Goal: Task Accomplishment & Management: Use online tool/utility

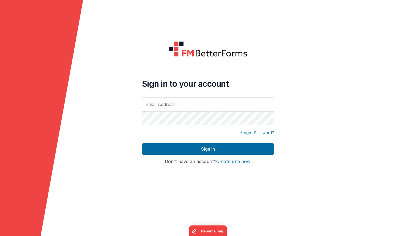
click at [163, 104] on input "text" at bounding box center [208, 104] width 132 height 14
paste input "[PERSON_NAME][EMAIL_ADDRESS][DOMAIN_NAME]"
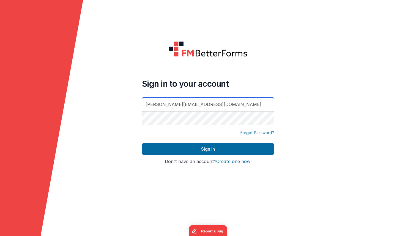
type input "[PERSON_NAME][EMAIL_ADDRESS][DOMAIN_NAME]"
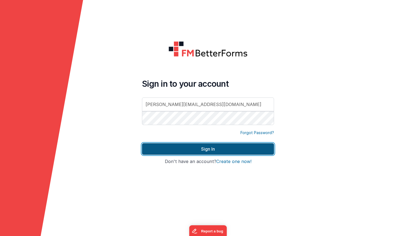
click at [185, 150] on button "Sign In" at bounding box center [208, 149] width 132 height 12
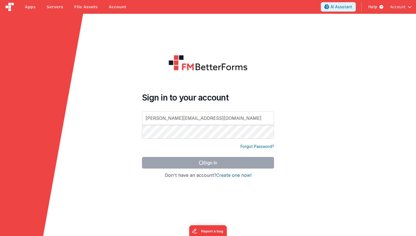
click at [124, 56] on form "Sign in to your account [PERSON_NAME][EMAIL_ADDRESS][DOMAIN_NAME] Forgot Passwo…" at bounding box center [208, 132] width 416 height 236
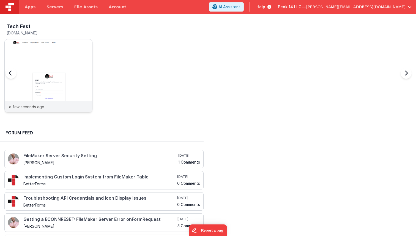
click at [63, 56] on img at bounding box center [49, 83] width 88 height 88
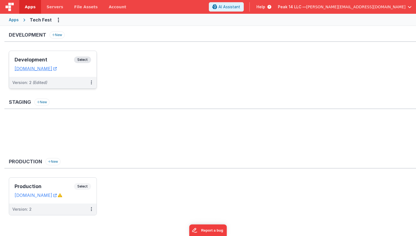
click at [84, 60] on span "Select" at bounding box center [82, 59] width 17 height 7
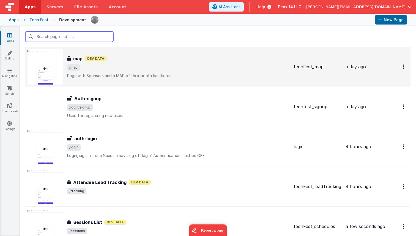
scroll to position [184, 0]
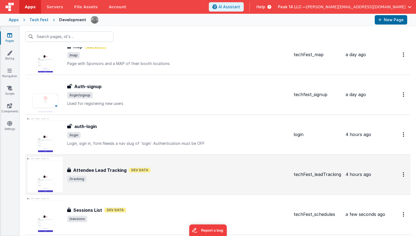
click at [110, 172] on h3 "Attendee Lead Tracking" at bounding box center [99, 170] width 53 height 7
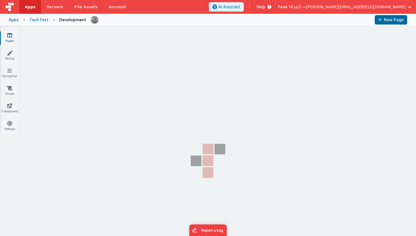
click at [110, 172] on section "Pages Styling Navigation Scripts Components Settings" at bounding box center [208, 139] width 416 height 227
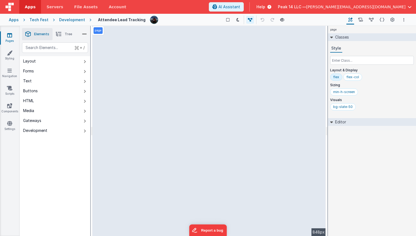
click at [17, 41] on link "Pages" at bounding box center [10, 37] width 20 height 11
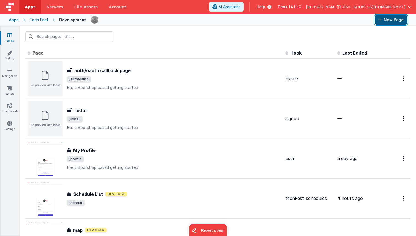
click at [379, 17] on button "New Page" at bounding box center [391, 19] width 32 height 9
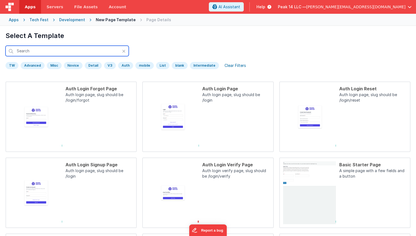
click at [82, 49] on input "text" at bounding box center [67, 51] width 123 height 10
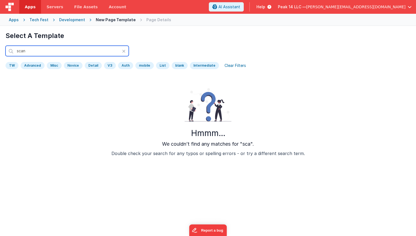
type input "scann"
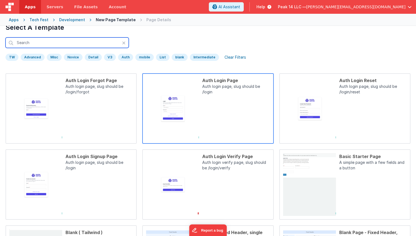
scroll to position [10, 0]
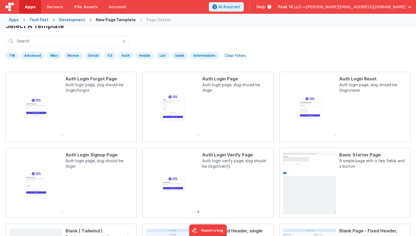
click at [66, 17] on div "Development" at bounding box center [72, 20] width 26 height 6
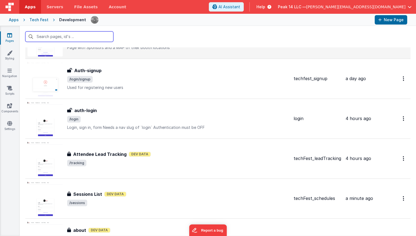
scroll to position [201, 0]
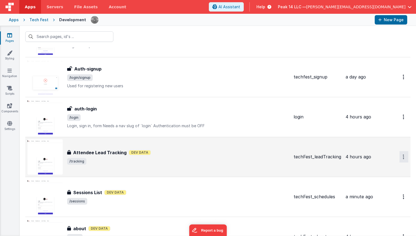
click at [404, 156] on icon "Options" at bounding box center [403, 156] width 1 height 5
click at [389, 188] on link "Duplicate" at bounding box center [384, 189] width 48 height 10
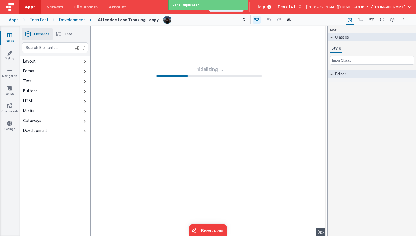
click at [127, 20] on h4 "Attendee Lead Tracking - copy" at bounding box center [128, 20] width 61 height 4
click at [126, 20] on h4 "Attendee Lead Tracking - copy" at bounding box center [128, 20] width 61 height 4
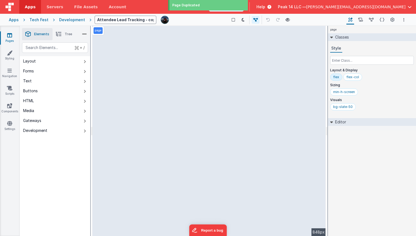
click at [126, 20] on input "Attendee Lead Tracking - copy" at bounding box center [126, 20] width 62 height 8
type input "QR Scanner"
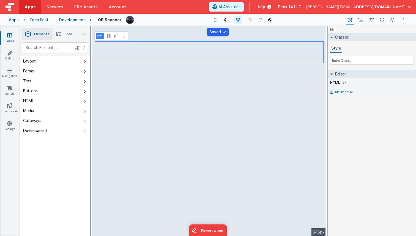
click at [66, 36] on li "Tree" at bounding box center [64, 34] width 23 height 12
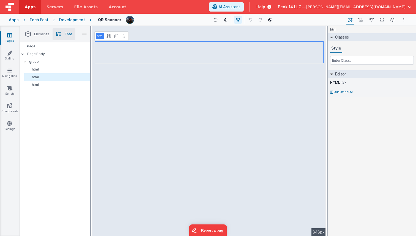
click at [272, 7] on icon at bounding box center [268, 7] width 6 height 6
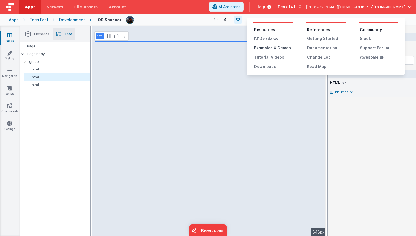
click at [286, 50] on div "Examples & Demos" at bounding box center [273, 48] width 39 height 6
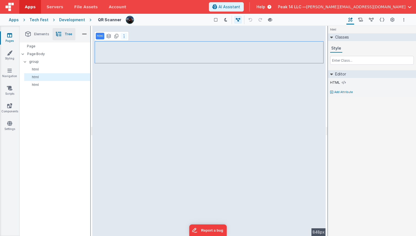
click at [124, 36] on button at bounding box center [124, 36] width 7 height 7
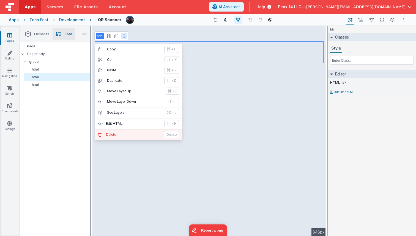
click at [129, 135] on p "Delete" at bounding box center [133, 134] width 55 height 4
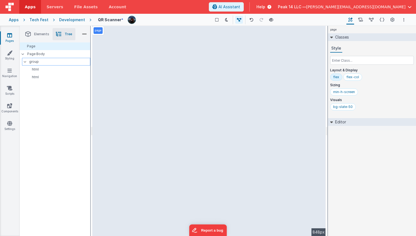
click at [57, 62] on p "group" at bounding box center [59, 62] width 61 height 6
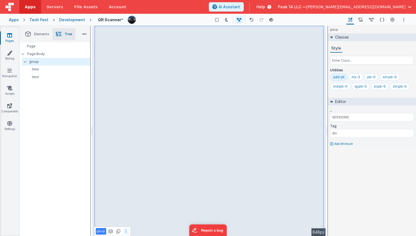
click at [125, 232] on button at bounding box center [126, 231] width 7 height 7
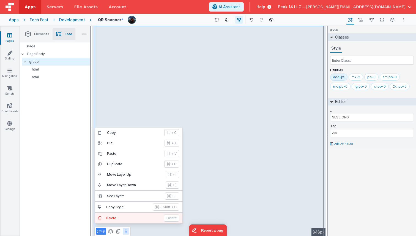
click at [125, 215] on button "[PERSON_NAME]" at bounding box center [139, 218] width 88 height 10
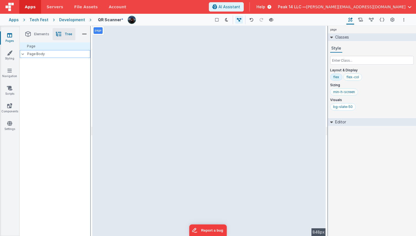
click at [39, 53] on p "Page Body" at bounding box center [58, 54] width 63 height 4
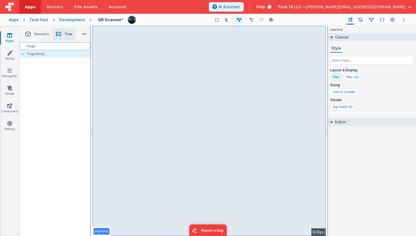
click at [36, 46] on div "Page" at bounding box center [55, 46] width 70 height 8
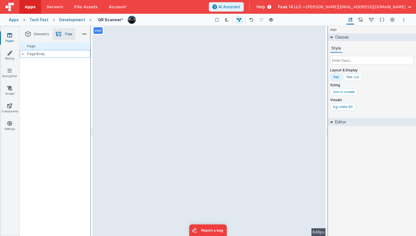
click at [34, 54] on p "Page Body" at bounding box center [58, 54] width 63 height 4
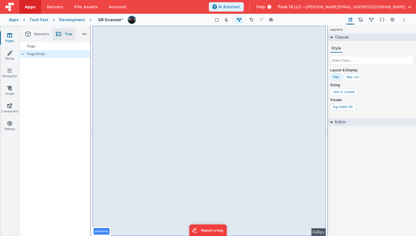
click at [32, 37] on li "Elements" at bounding box center [37, 34] width 31 height 12
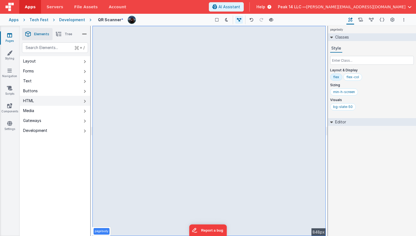
click at [35, 101] on button "HTML" at bounding box center [55, 101] width 70 height 10
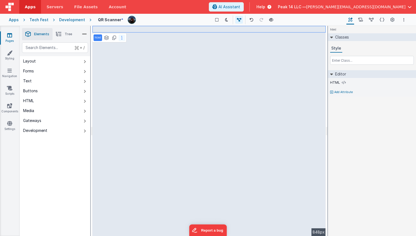
click at [122, 36] on button at bounding box center [122, 37] width 7 height 7
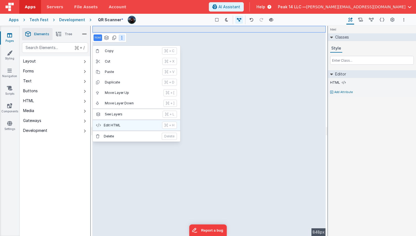
click at [120, 121] on button "Edit HTML + H" at bounding box center [137, 125] width 88 height 10
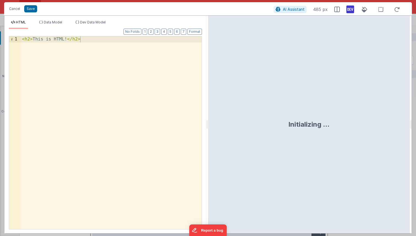
click at [123, 110] on div "< h2 > This is HTML! </ h2 >" at bounding box center [111, 138] width 181 height 205
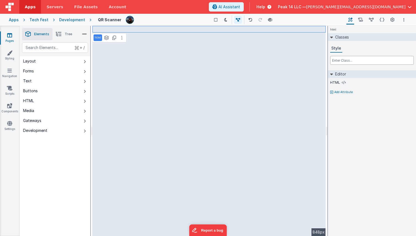
click at [341, 57] on input "text" at bounding box center [372, 60] width 84 height 9
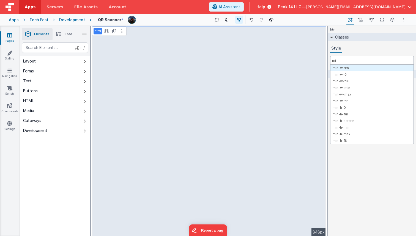
type input "m"
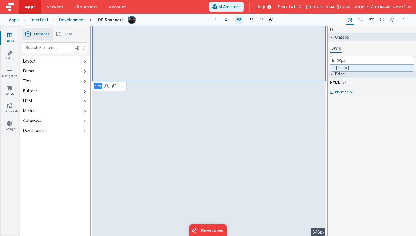
type input "h-[300px]"
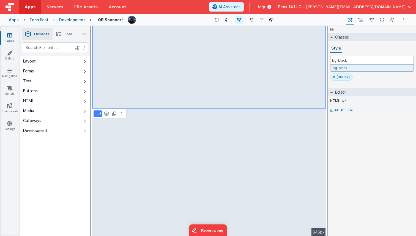
type input "bg-black"
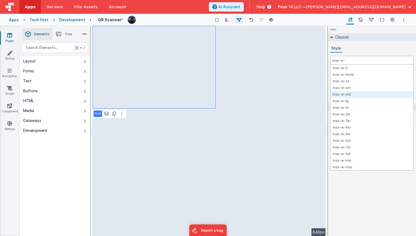
type input "max-w-"
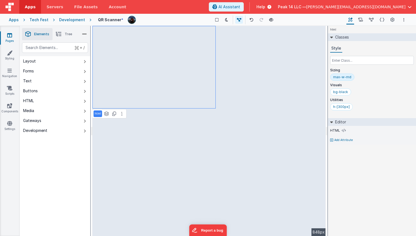
click at [346, 79] on div "max-w-md" at bounding box center [342, 77] width 18 height 4
click at [351, 63] on input "text" at bounding box center [372, 60] width 84 height 9
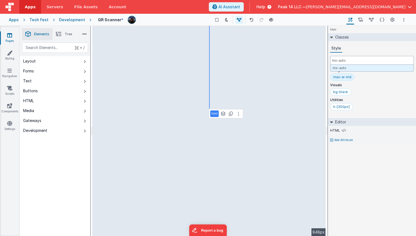
type input "mx-auto"
click at [362, 106] on div "mx-auto" at bounding box center [364, 107] width 14 height 4
click at [346, 60] on input "text" at bounding box center [372, 60] width 84 height 9
type input "w-full"
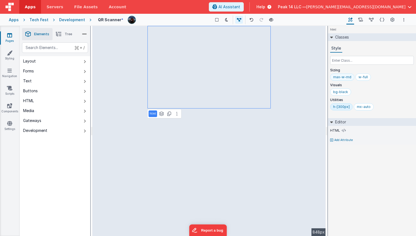
click at [345, 78] on div "max-w-md" at bounding box center [342, 77] width 18 height 4
click at [350, 64] on input "text" at bounding box center [372, 60] width 84 height 9
type input "{"
type input "l"
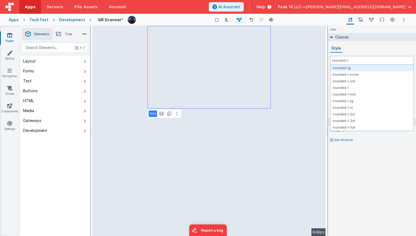
type input "rounded-lg"
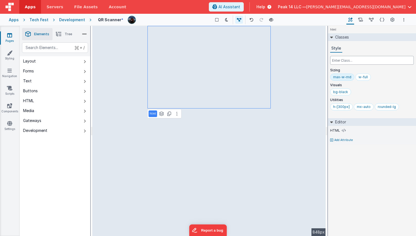
click at [362, 60] on input "text" at bounding box center [372, 60] width 84 height 9
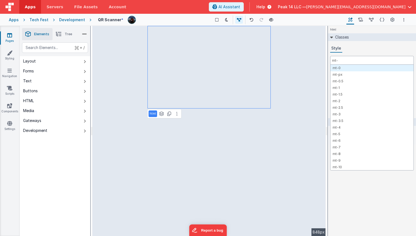
type input "mt-5"
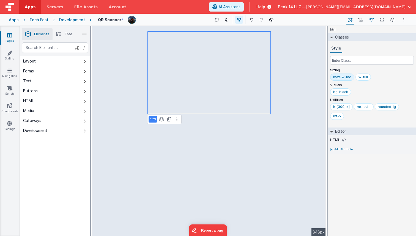
click at [373, 20] on icon at bounding box center [371, 20] width 5 height 6
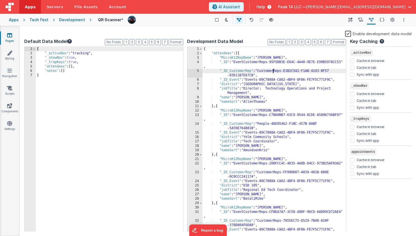
click at [274, 73] on div "{ "attendees" : [{ "MicroK12RepName" : "[PERSON_NAME]" , "_ID" : "EventCustomer…" at bounding box center [274, 144] width 143 height 194
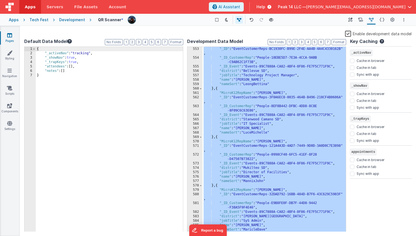
scroll to position [2987, 0]
click at [97, 66] on div "{ "_activeNav" : "tracking" , "_showNav" : true , "_trapKeys" : true , "attende…" at bounding box center [109, 144] width 147 height 194
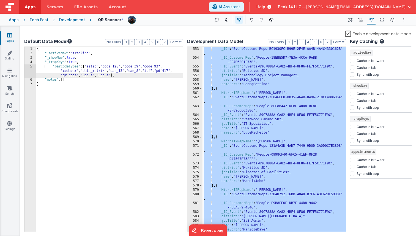
click at [91, 79] on div "{ "_activeNav" : "tracking" , "_showNav" : true , "_trapKeys" : true , "barcode…" at bounding box center [109, 144] width 147 height 194
click at [142, 98] on div "{ "_activeNav" : "tracking" , "_showNav" : true , "_trapKeys" : true , "barcode…" at bounding box center [109, 144] width 147 height 194
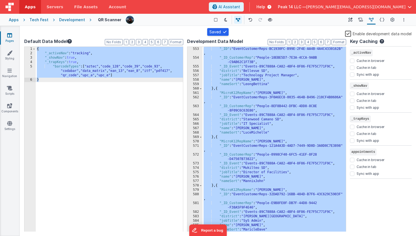
click at [268, 82] on div ""_ID" : "EventCustomerReps-BC1930FC-B99E-2F4E-AA4B-4A4C4330162B" , "_ID_Custome…" at bounding box center [274, 146] width 143 height 198
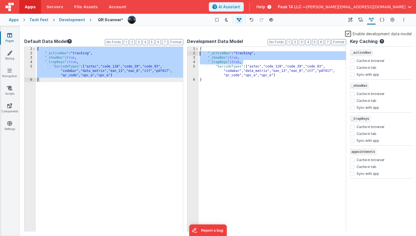
drag, startPoint x: 245, startPoint y: 61, endPoint x: 171, endPoint y: 53, distance: 74.8
click at [171, 53] on div "Default Data Model Format 7 6 5 4 3 2 1 No Folds 1 2 3 4 5 6 { "_activeNav" : "…" at bounding box center [218, 135] width 388 height 194
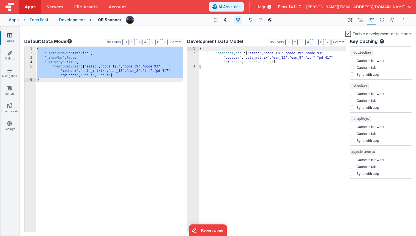
click at [107, 109] on div "{ "_activeNav" : "tracking" , "_showNav" : true , "_trapKeys" : true , "barcode…" at bounding box center [109, 144] width 147 height 194
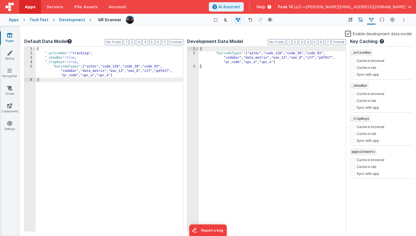
click at [363, 19] on icon at bounding box center [361, 20] width 5 height 6
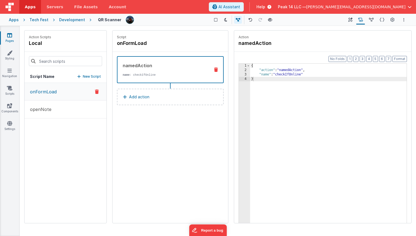
click at [93, 78] on p "New Script" at bounding box center [92, 77] width 18 height 6
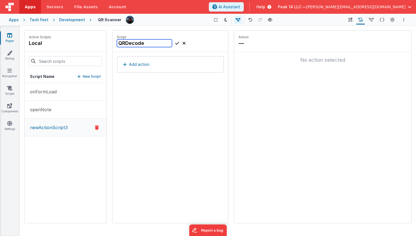
type input "QRDecode"
click at [189, 69] on button "Add action" at bounding box center [170, 64] width 107 height 17
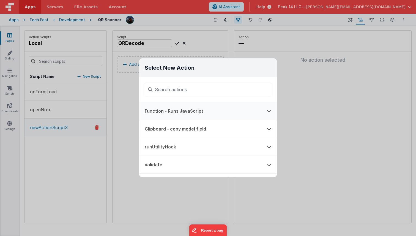
click at [190, 106] on button "Function - Runs JavaScript" at bounding box center [200, 111] width 122 height 18
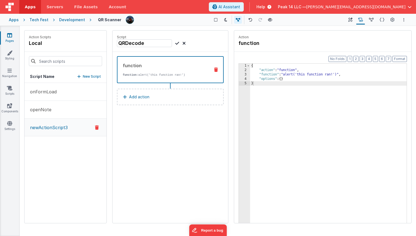
click at [279, 89] on div "{ "action" : "function" , "function" : "alert('this function ran!')" , "options…" at bounding box center [328, 156] width 157 height 185
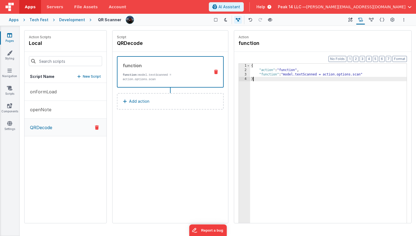
click at [309, 76] on div "{ "action" : "function" , "function" : "model.textScanned = action.options.scan…" at bounding box center [328, 156] width 157 height 185
click at [370, 17] on button "Data Model" at bounding box center [371, 19] width 9 height 9
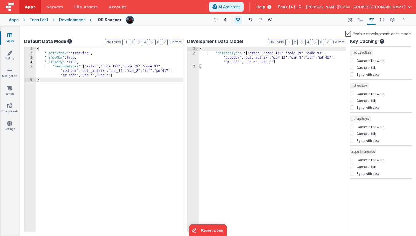
click at [127, 78] on div "{ "_activeNav" : "tracking" , "_showNav" : true , "_trapKeys" : true , "barcode…" at bounding box center [109, 144] width 147 height 194
click at [123, 74] on div "{ "_activeNav" : "tracking" , "_showNav" : true , "_trapKeys" : true , "barcode…" at bounding box center [109, 144] width 147 height 194
paste textarea
click at [174, 43] on button "Format" at bounding box center [176, 42] width 15 height 6
click at [340, 42] on button "Format" at bounding box center [339, 42] width 15 height 6
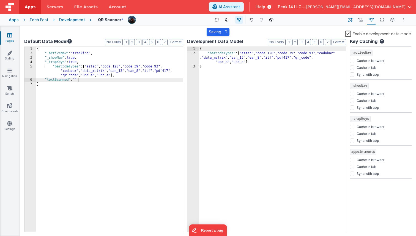
click at [350, 21] on icon at bounding box center [351, 20] width 4 height 6
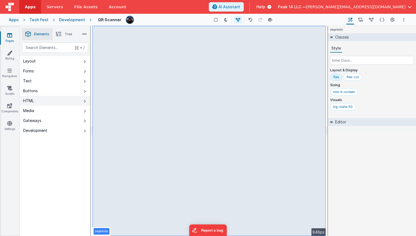
click at [51, 101] on button "HTML" at bounding box center [55, 101] width 70 height 10
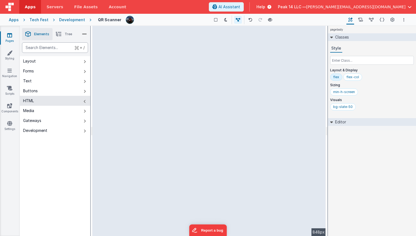
click at [50, 48] on div "text" at bounding box center [55, 47] width 66 height 10
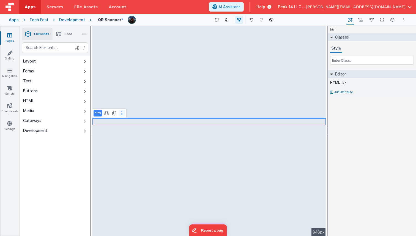
click at [123, 113] on button at bounding box center [122, 113] width 7 height 7
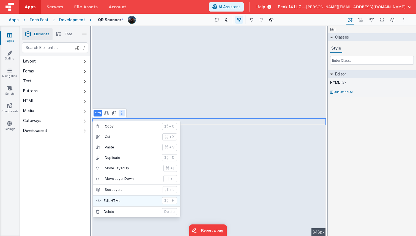
click at [116, 196] on button "Edit HTML + H" at bounding box center [137, 201] width 88 height 10
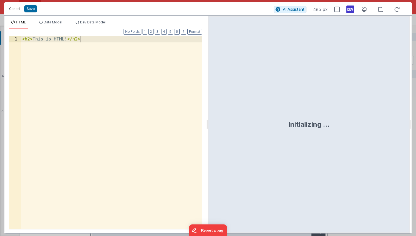
click at [146, 92] on div "< h2 > This is HTML! </ h2 >" at bounding box center [111, 138] width 181 height 205
click at [63, 41] on div "Code Scanned: {model.text" at bounding box center [111, 138] width 181 height 205
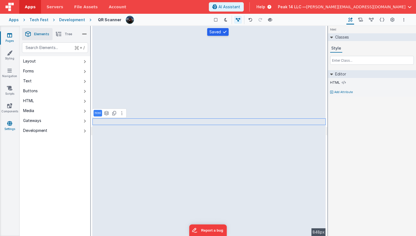
click at [12, 123] on link "Settings" at bounding box center [10, 126] width 20 height 11
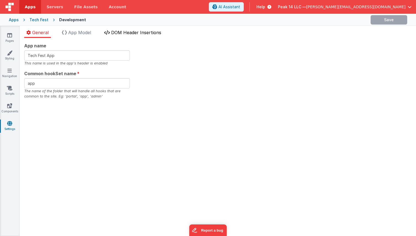
click at [132, 32] on span "DOM Header Insertions" at bounding box center [136, 33] width 50 height 6
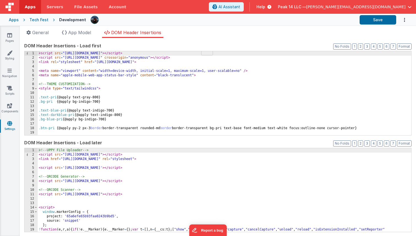
click at [102, 89] on div "< script src = "[URL][DOMAIN_NAME]" > </ script > < script src = "[URL][DOMAIN_…" at bounding box center [225, 97] width 374 height 93
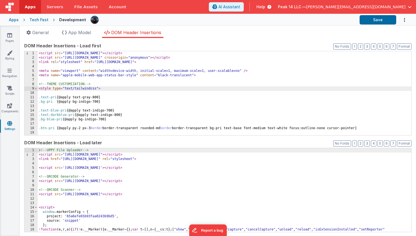
click at [218, 57] on div "< script src = "[URL][DOMAIN_NAME]" > </ script > < script src = "[URL][DOMAIN_…" at bounding box center [225, 97] width 374 height 93
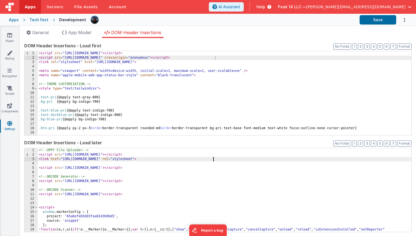
click at [217, 157] on div "<!-- UPPY File Uploader --> < script src = "[URL][DOMAIN_NAME]" > </ script > <…" at bounding box center [225, 199] width 374 height 102
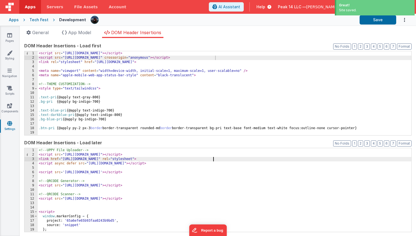
click at [216, 160] on div "<!-- UPPY File Uploader --> < script src = "[URL][DOMAIN_NAME]" > </ script > <…" at bounding box center [225, 199] width 374 height 102
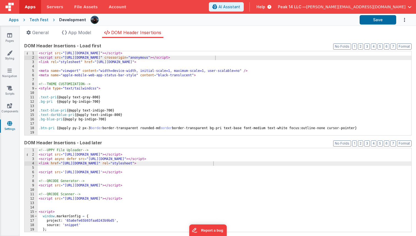
click at [9, 31] on div "Pages Styling Navigation Scripts Components Settings" at bounding box center [10, 131] width 20 height 210
click at [8, 38] on icon at bounding box center [9, 35] width 5 height 6
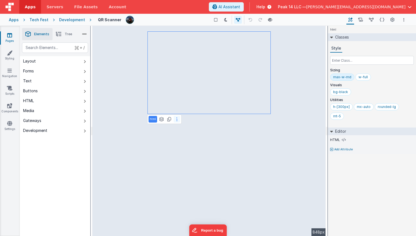
click at [180, 118] on button at bounding box center [177, 119] width 7 height 7
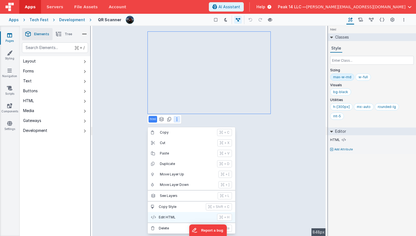
click at [172, 219] on p "Edit HTML" at bounding box center [186, 217] width 55 height 4
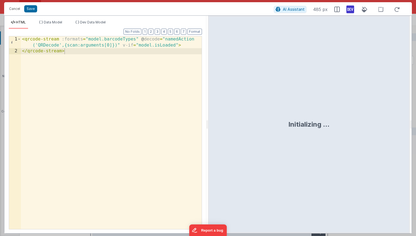
click at [143, 44] on div "< qrcode-stream :formats = "model.barcodeTypes" @ decode = "namedAction ('QRDec…" at bounding box center [111, 141] width 181 height 211
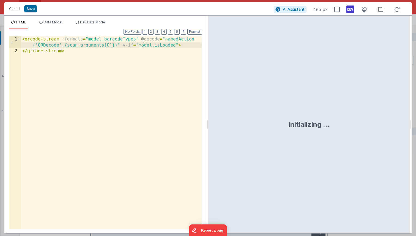
click at [143, 44] on div "< qrcode-stream :formats = "model.barcodeTypes" @ decode = "namedAction ('QRDec…" at bounding box center [111, 141] width 181 height 211
drag, startPoint x: 177, startPoint y: 45, endPoint x: 136, endPoint y: 46, distance: 40.5
click at [136, 46] on div "< qrcode-stream :formats = "model.barcodeTypes" @ decode = "namedAction ('QRDec…" at bounding box center [111, 141] width 181 height 211
click at [121, 46] on div "< qrcode-stream :formats = "model.barcodeTypes" @ decode = "namedAction ('QRDec…" at bounding box center [111, 141] width 181 height 211
drag, startPoint x: 119, startPoint y: 45, endPoint x: 177, endPoint y: 44, distance: 58.1
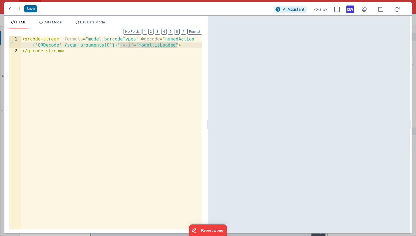
click at [177, 44] on div "< qrcode-stream :formats = "model.barcodeTypes" @ decode = "namedAction ('QRDec…" at bounding box center [111, 141] width 181 height 211
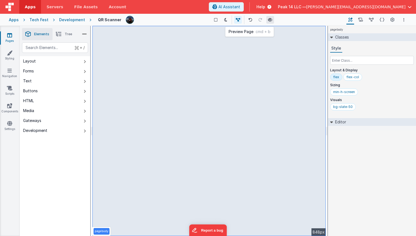
click at [268, 19] on icon at bounding box center [270, 20] width 4 height 4
click at [12, 73] on link "Navigation" at bounding box center [10, 73] width 20 height 11
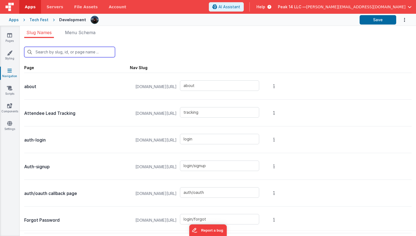
click at [62, 50] on input "text" at bounding box center [69, 52] width 91 height 10
type input "q"
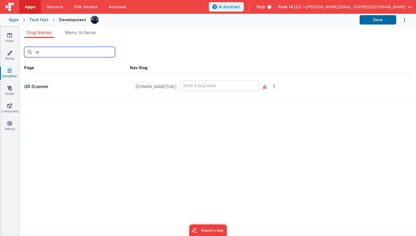
type input "qr"
click at [247, 89] on input "text" at bounding box center [219, 85] width 79 height 10
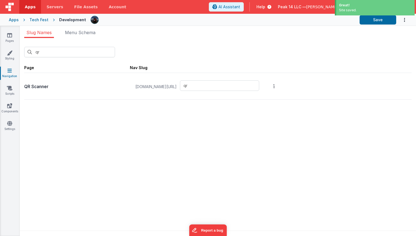
click at [141, 25] on div "Apps Tech Fest Development Save" at bounding box center [208, 20] width 416 height 12
click at [247, 84] on input "qr" at bounding box center [219, 85] width 79 height 10
type input "q"
type input "scanner"
click at [202, 49] on div "qr New Slug" at bounding box center [218, 52] width 388 height 10
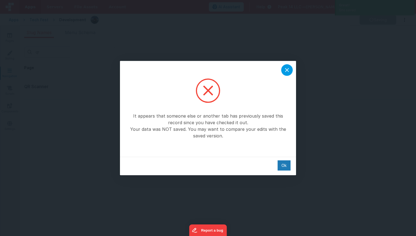
click at [285, 70] on icon at bounding box center [287, 70] width 7 height 7
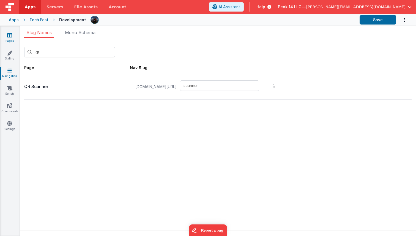
click at [10, 41] on link "Pages" at bounding box center [10, 37] width 20 height 11
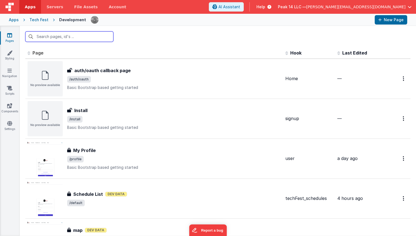
click at [82, 34] on input "text" at bounding box center [69, 36] width 88 height 10
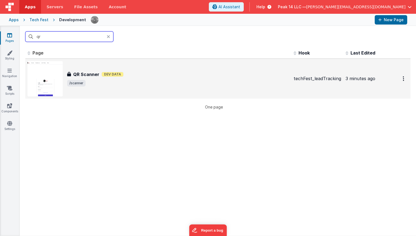
type input "qr"
click at [93, 71] on h3 "QR Scanner" at bounding box center [86, 74] width 26 height 7
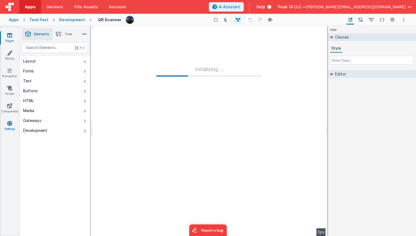
click at [13, 121] on link "Settings" at bounding box center [10, 126] width 20 height 11
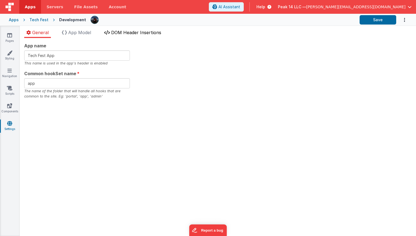
click at [120, 34] on span "DOM Header Insertions" at bounding box center [136, 33] width 50 height 6
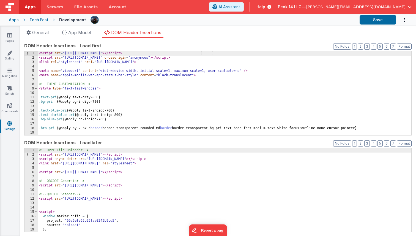
click at [89, 159] on div "<!-- UPPY File Uploader --> < script src = "[URL][DOMAIN_NAME]" > </ script > <…" at bounding box center [225, 199] width 374 height 102
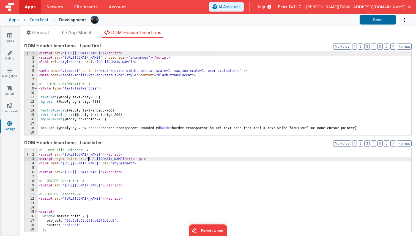
click at [223, 160] on div "<!-- UPPY File Uploader --> < script src = "[URL][DOMAIN_NAME]" > </ script > <…" at bounding box center [225, 199] width 374 height 102
click at [180, 176] on div "<!-- UPPY File Uploader --> < script src = "[URL][DOMAIN_NAME]" > </ script > <…" at bounding box center [225, 199] width 374 height 102
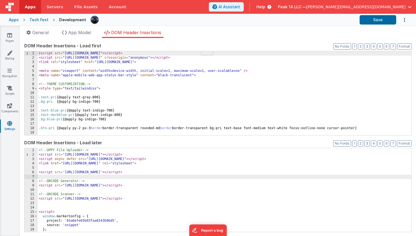
click at [221, 184] on div "<!-- UPPY File Uploader --> < script src = "[URL][DOMAIN_NAME]" > </ script > <…" at bounding box center [225, 199] width 374 height 102
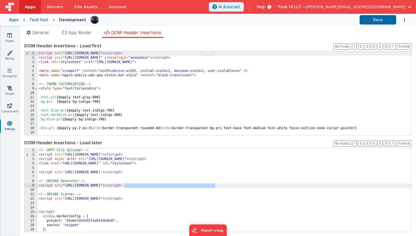
drag, startPoint x: 221, startPoint y: 185, endPoint x: 125, endPoint y: 185, distance: 95.8
click at [125, 185] on div "<!-- UPPY File Uploader --> < script src = "[URL][DOMAIN_NAME]" > </ script > <…" at bounding box center [225, 199] width 374 height 102
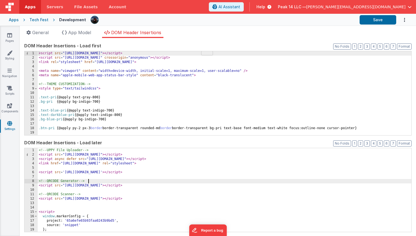
click at [115, 180] on div "<!-- UPPY File Uploader --> < script src = "[URL][DOMAIN_NAME]" > </ script > <…" at bounding box center [225, 199] width 374 height 102
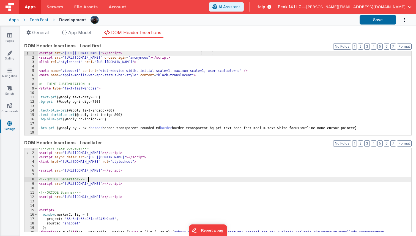
scroll to position [22, 0]
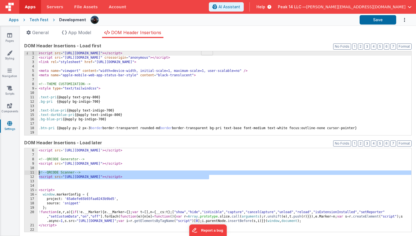
drag, startPoint x: 224, startPoint y: 177, endPoint x: 38, endPoint y: 174, distance: 186.2
click at [38, 174] on div "< script src = '[URL][DOMAIN_NAME]' > </ script > <!-- QRCODE Generator --> < s…" at bounding box center [225, 190] width 374 height 93
click at [91, 173] on div "< script src = '[URL][DOMAIN_NAME]' > </ script > <!-- QRCODE Generator --> < s…" at bounding box center [225, 190] width 374 height 93
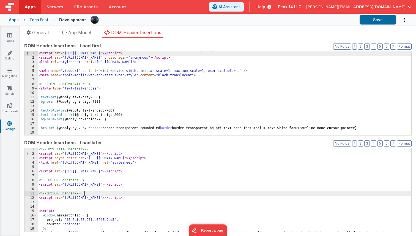
scroll to position [1, 0]
click at [259, 158] on div "<!-- UPPY File Uploader --> < script src = "[URL][DOMAIN_NAME]" > </ script > <…" at bounding box center [225, 198] width 374 height 102
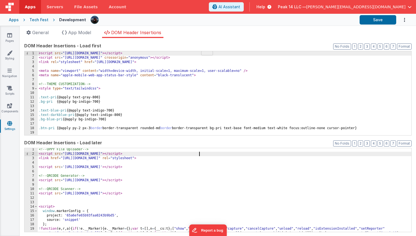
click at [121, 188] on div "<!-- UPPY File Uploader --> < script src = "[URL][DOMAIN_NAME]" > </ script > <…" at bounding box center [225, 198] width 374 height 102
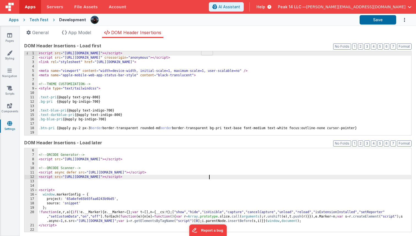
scroll to position [22, 0]
click at [22, 199] on div "App name Tech Fest App This name is used in the app's header is enabled Common …" at bounding box center [218, 137] width 397 height 198
click at [235, 175] on div "< script src = '[URL][DOMAIN_NAME]' > </ script > <!-- QRCODE Generator --> < s…" at bounding box center [225, 190] width 374 height 93
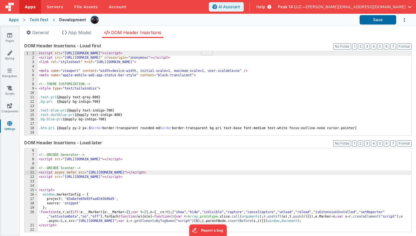
click at [233, 176] on div "< script src = '[URL][DOMAIN_NAME]' > </ script > <!-- QRCODE Generator --> < s…" at bounding box center [225, 190] width 374 height 93
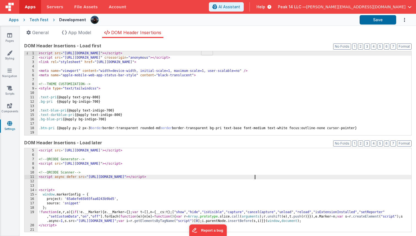
scroll to position [17, 0]
click at [72, 193] on div "< script src = '[URL][DOMAIN_NAME]' > </ script > <!-- QRCODE Generator --> < s…" at bounding box center [225, 190] width 374 height 93
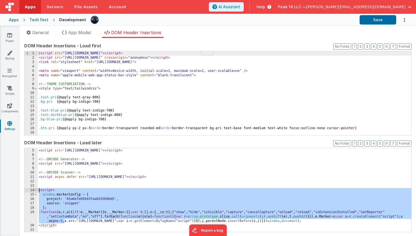
drag, startPoint x: 66, startPoint y: 222, endPoint x: 36, endPoint y: 191, distance: 43.1
click at [36, 191] on div "4 5 6 7 8 9 10 11 12 13 14 15 16 17 18 19 20 21 < script src = '[URL][DOMAIN_NA…" at bounding box center [218, 190] width 388 height 85
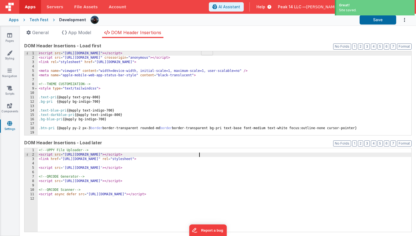
click at [199, 155] on div "<!-- UPPY File Uploader --> < script src = "[URL][DOMAIN_NAME]" > </ script > <…" at bounding box center [225, 194] width 374 height 93
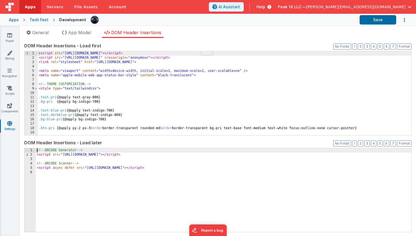
click at [167, 100] on div "< script src = "[URL][DOMAIN_NAME]" > </ script > < script src = "[URL][DOMAIN_…" at bounding box center [225, 97] width 374 height 93
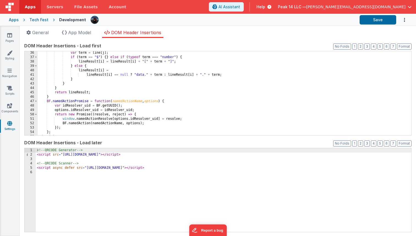
scroll to position [163, 0]
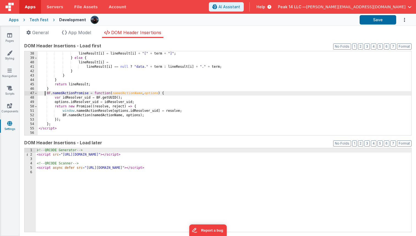
click at [45, 95] on div "if ( term == "$" ) { } else if ( typeof term === "number" ) { lineResult [ i ] …" at bounding box center [225, 93] width 374 height 93
click at [52, 125] on div "if ( term == "$" ) { } else if ( typeof term === "number" ) { lineResult [ i ] …" at bounding box center [225, 93] width 374 height 93
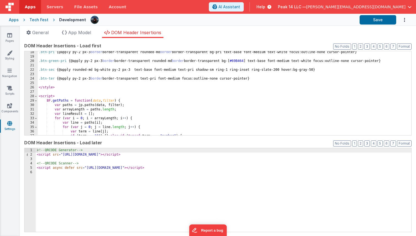
scroll to position [70, 0]
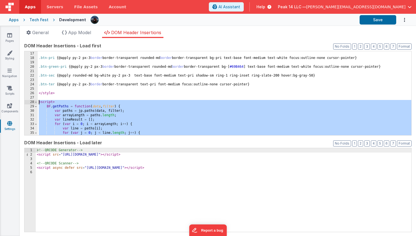
click at [39, 102] on div ".bg-blue-pri { @apply bg-indigo-700 } .btn-pri { @apply py-2 px-3 border border…" at bounding box center [225, 93] width 374 height 93
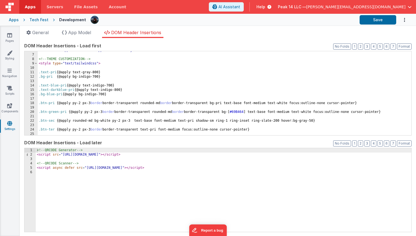
scroll to position [35, 0]
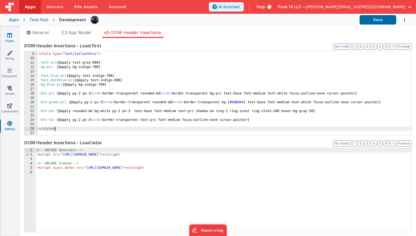
click at [11, 40] on link "Pages" at bounding box center [10, 37] width 20 height 11
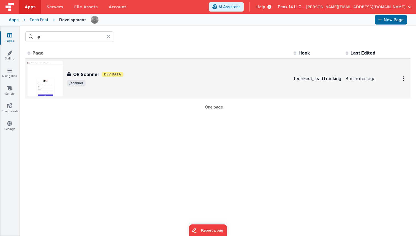
click at [97, 69] on div "QR Scanner QR Scanner Dev Data /scanner" at bounding box center [159, 78] width 262 height 35
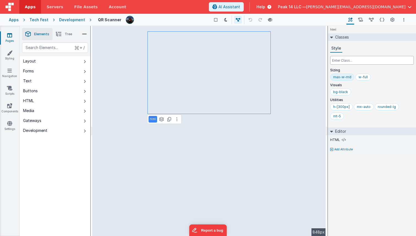
click at [368, 59] on input "text" at bounding box center [372, 60] width 84 height 9
type input "overflow-hi"
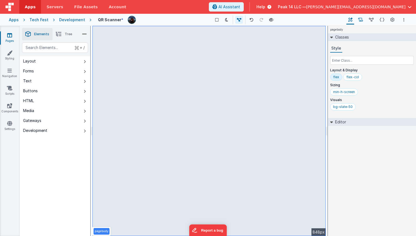
click at [363, 17] on button "Scripts" at bounding box center [361, 19] width 9 height 9
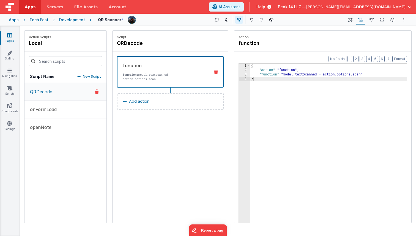
click at [310, 75] on div "{ "action" : "function" , "function" : "model.textScanned = action.options.scan…" at bounding box center [328, 156] width 157 height 185
click at [310, 85] on div "{ "action" : "function" , "function" : "model.textScanned = action.options.scan…" at bounding box center [328, 156] width 157 height 185
click at [12, 37] on icon at bounding box center [9, 35] width 5 height 6
click at [368, 75] on div "{ "action" : "function" , "function" : "model.textScanned = action.options.scan…" at bounding box center [328, 156] width 157 height 185
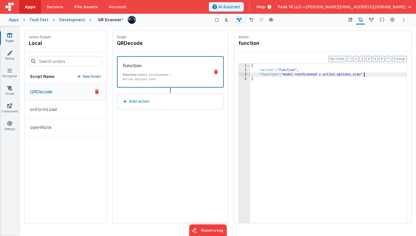
click at [243, 74] on div "3" at bounding box center [244, 74] width 11 height 4
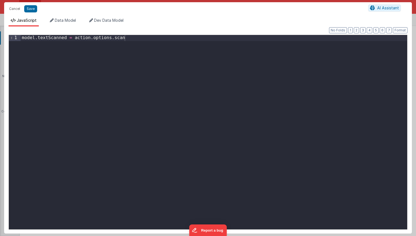
click at [177, 61] on div "model . textScanned = action . options . scan" at bounding box center [214, 138] width 387 height 206
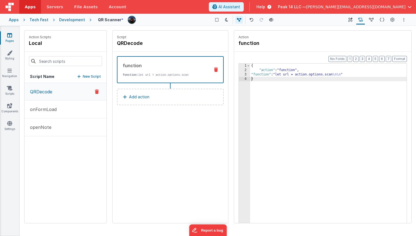
click at [246, 74] on div "3" at bounding box center [244, 74] width 11 height 4
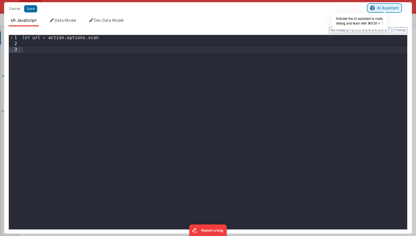
click at [376, 11] on button "AI Assistant" at bounding box center [384, 7] width 33 height 7
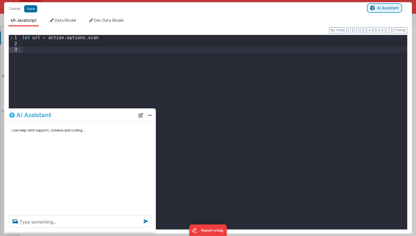
click at [376, 10] on button "AI Assistant" at bounding box center [384, 7] width 33 height 7
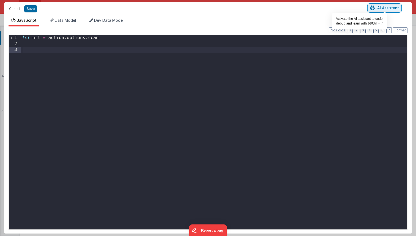
click at [384, 5] on button "AI Assistant" at bounding box center [384, 7] width 33 height 7
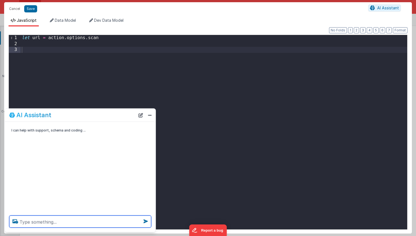
click at [61, 223] on textarea at bounding box center [80, 222] width 142 height 12
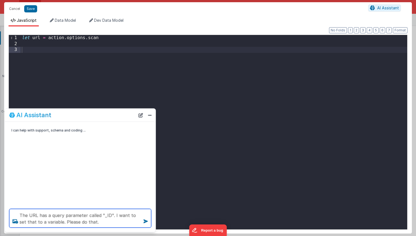
type textarea "The URL has a query parameter called "_ID". I want to set that to a variable. P…"
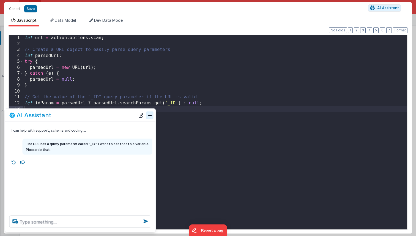
click at [149, 115] on button "Close" at bounding box center [149, 115] width 7 height 8
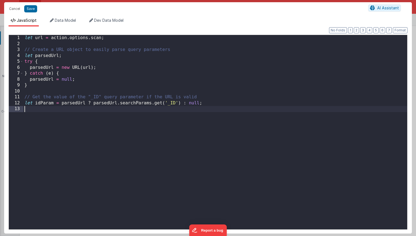
click at [187, 120] on div "let url = action . options . scan ; // Create a URL object to easily parse quer…" at bounding box center [215, 138] width 384 height 206
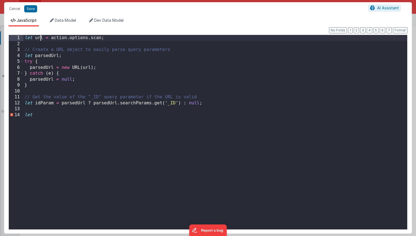
click at [40, 37] on div "let url = action . options . scan ; // Create a URL object to easily parse quer…" at bounding box center [215, 138] width 384 height 206
click at [39, 39] on div "let url = action . options . scan ; // Create a URL object to easily parse quer…" at bounding box center [215, 138] width 384 height 206
drag, startPoint x: 44, startPoint y: 39, endPoint x: 34, endPoint y: 39, distance: 10.5
click at [34, 39] on div "let url = action . options . scan ; // Create a URL object to easily parse quer…" at bounding box center [215, 138] width 384 height 206
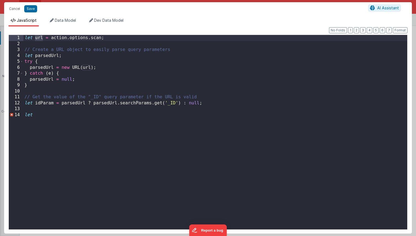
click at [41, 115] on div "let url = action . options . scan ; // Create a URL object to easily parse quer…" at bounding box center [215, 138] width 384 height 206
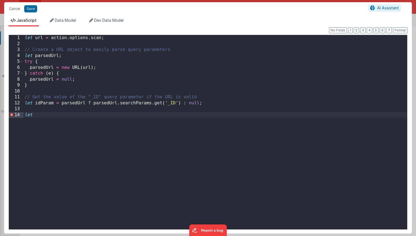
click at [110, 40] on div "let url = action . options . scan ; // Create a URL object to easily parse quer…" at bounding box center [215, 138] width 384 height 206
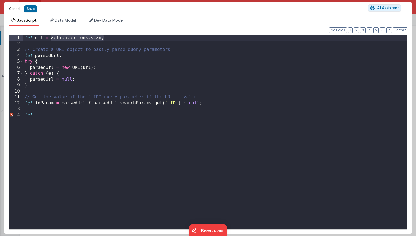
click at [12, 9] on button "Cancel" at bounding box center [14, 9] width 17 height 8
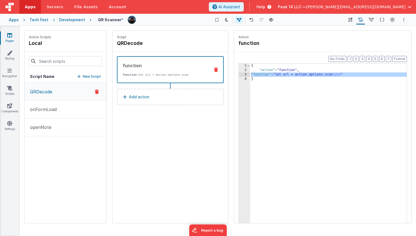
click at [158, 97] on button "Add action" at bounding box center [170, 97] width 107 height 17
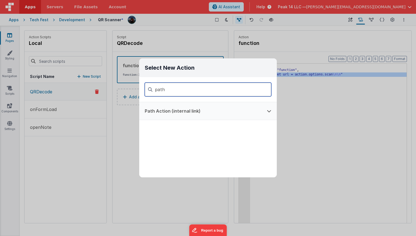
type input "path"
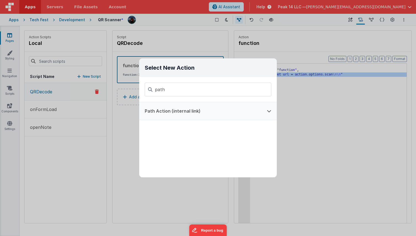
click at [175, 104] on button "Path Action (internal link)" at bounding box center [200, 111] width 122 height 18
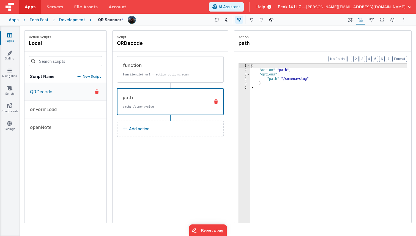
click at [296, 70] on div "{ "action" : "path" , "options" : { "path" : "/somenavslug" } }" at bounding box center [328, 156] width 157 height 185
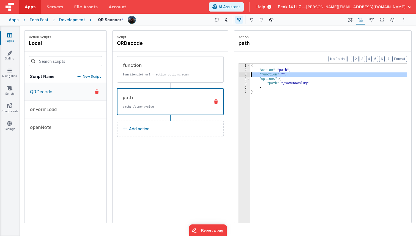
click at [244, 74] on div "3" at bounding box center [244, 74] width 11 height 4
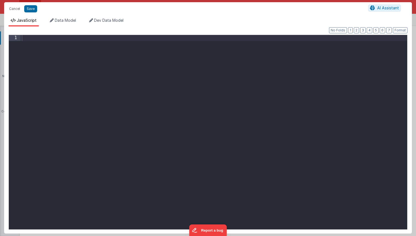
click at [135, 70] on div at bounding box center [214, 138] width 387 height 206
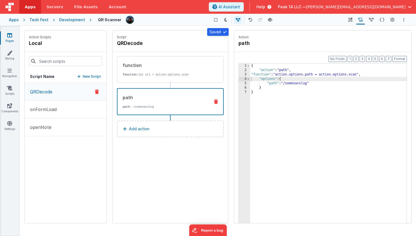
click at [292, 83] on div "{ "action" : "path" , "function" : "action.options.path = action.options.scan" …" at bounding box center [328, 156] width 157 height 185
click at [287, 83] on div "{ "action" : "path" , "function" : "action.options.path = action.options.scan" …" at bounding box center [328, 156] width 157 height 185
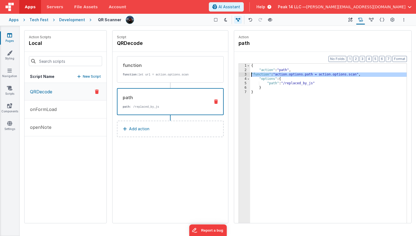
click at [245, 74] on div "3" at bounding box center [244, 74] width 11 height 4
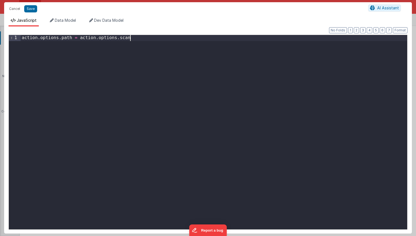
click at [153, 38] on div "action . options . path = action . options . scan" at bounding box center [214, 138] width 387 height 206
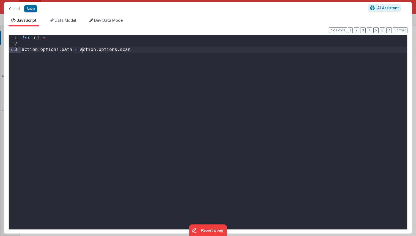
click at [82, 50] on div "let url = action . options . path = action . options . scan" at bounding box center [214, 138] width 387 height 206
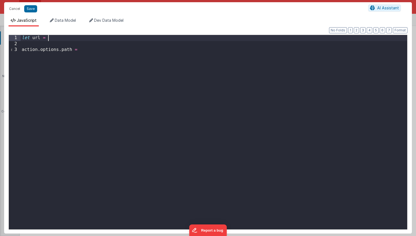
click at [66, 36] on div "let url = action . options . path =" at bounding box center [214, 138] width 387 height 206
paste textarea
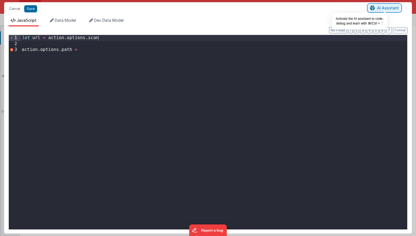
click at [382, 8] on span "AI Assistant" at bounding box center [389, 8] width 22 height 5
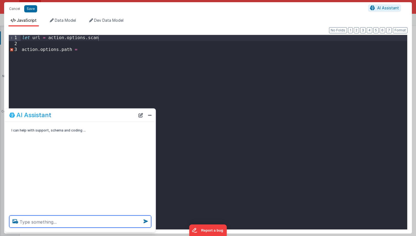
click at [65, 221] on textarea at bounding box center [80, 222] width 142 height 12
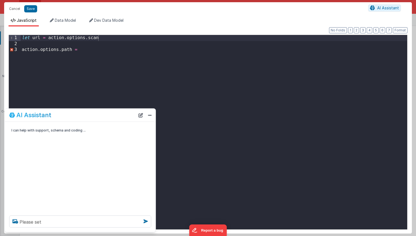
click at [73, 54] on div "let url = action . options . scan action . options . path =" at bounding box center [214, 138] width 387 height 206
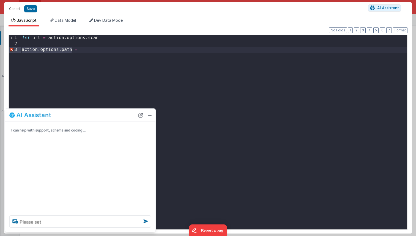
drag, startPoint x: 72, startPoint y: 50, endPoint x: 7, endPoint y: 51, distance: 65.8
click at [7, 51] on div "Format 7 6 5 4 3 2 1 No Folds 1 2 3 let url = action . options . scan action . …" at bounding box center [208, 129] width 408 height 207
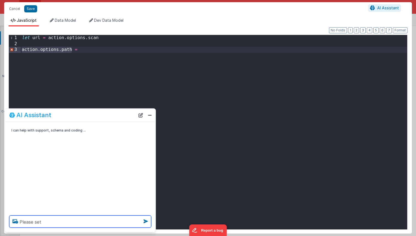
click at [81, 222] on textarea "Please set" at bounding box center [80, 222] width 142 height 12
paste textarea "action.options.path"
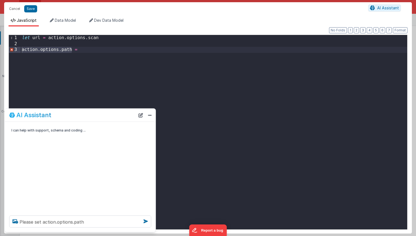
click at [83, 147] on div "I can help with support, schema and coding ..." at bounding box center [80, 166] width 151 height 89
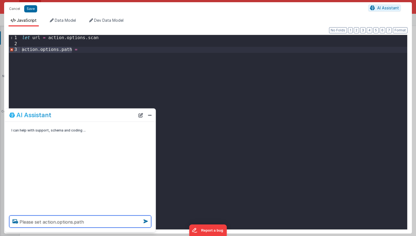
click at [93, 220] on textarea "Please set action.options.path" at bounding box center [80, 222] width 142 height 12
click at [42, 222] on textarea "Please set action.options.path" at bounding box center [80, 222] width 142 height 12
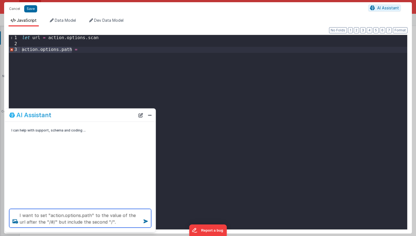
type textarea "I want to set "action.options.path" to the value of the url after the "/#/" but…"
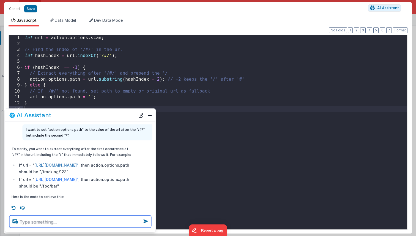
scroll to position [15, 0]
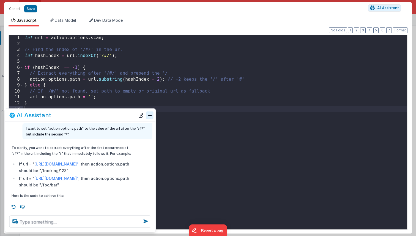
click at [150, 118] on button "Close" at bounding box center [149, 115] width 7 height 8
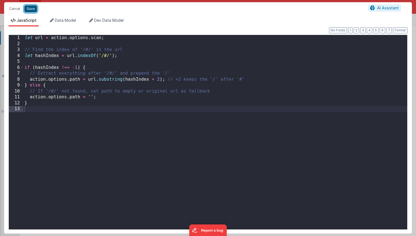
click at [32, 7] on button "Save" at bounding box center [30, 8] width 13 height 7
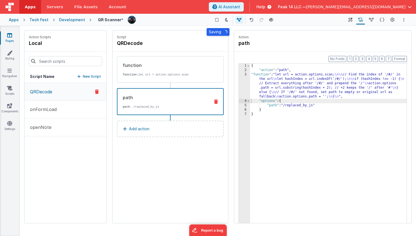
click at [63, 18] on div "Development" at bounding box center [72, 20] width 26 height 6
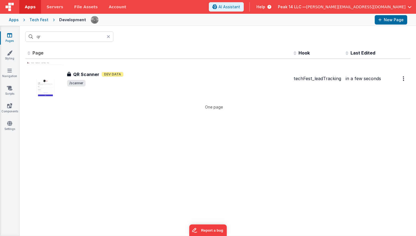
click at [107, 36] on icon at bounding box center [108, 36] width 3 height 4
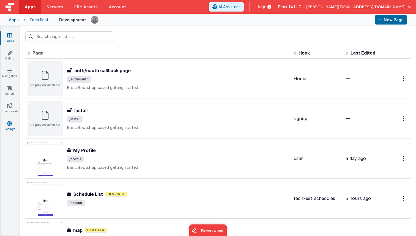
click at [8, 126] on link "Settings" at bounding box center [10, 126] width 20 height 11
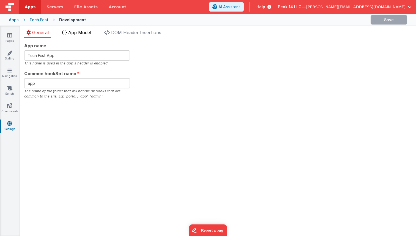
click at [83, 30] on span "App Model" at bounding box center [79, 33] width 23 height 6
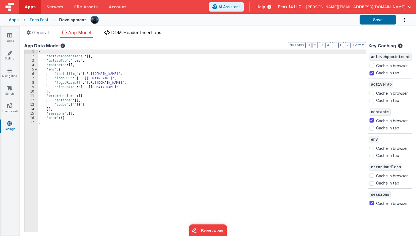
click at [117, 29] on li "DOM Header Insertions" at bounding box center [132, 33] width 61 height 9
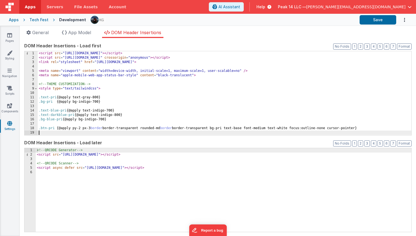
click at [137, 131] on div "< script src = "[URL][DOMAIN_NAME]" > </ script > < script src = "[URL][DOMAIN_…" at bounding box center [225, 97] width 374 height 93
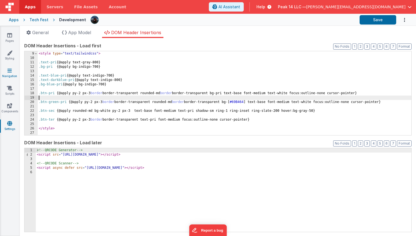
click at [9, 74] on link "Navigation" at bounding box center [10, 73] width 20 height 11
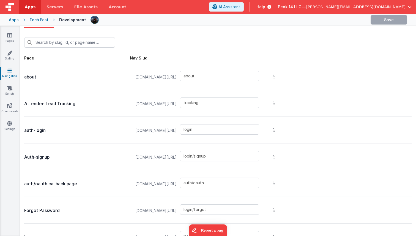
scroll to position [11, 0]
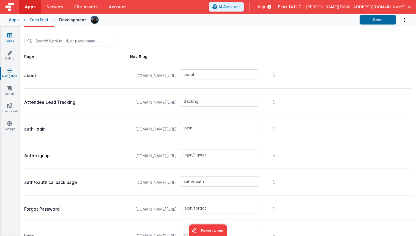
click at [10, 39] on link "Pages" at bounding box center [10, 37] width 20 height 11
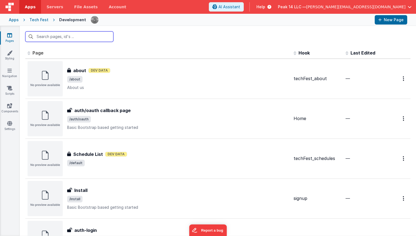
click at [67, 39] on input "text" at bounding box center [69, 36] width 88 height 10
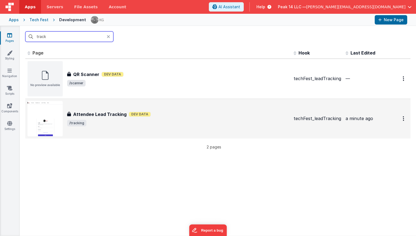
type input "track"
click at [114, 116] on h3 "Attendee Lead Tracking" at bounding box center [99, 114] width 53 height 7
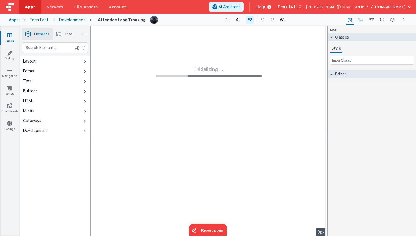
click at [362, 21] on icon at bounding box center [361, 20] width 5 height 6
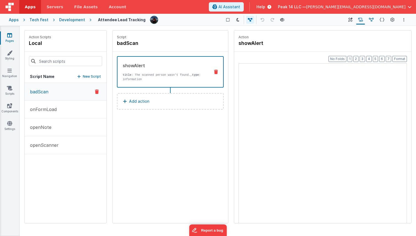
click at [372, 20] on icon at bounding box center [371, 20] width 5 height 6
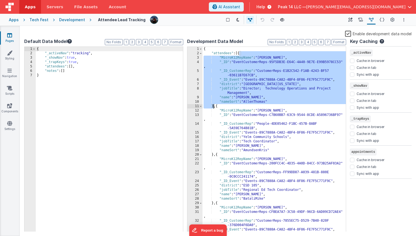
drag, startPoint x: 240, startPoint y: 54, endPoint x: 213, endPoint y: 106, distance: 58.9
click at [213, 106] on div "{ "attendees" : [{ "MicroK12RepName" : "[PERSON_NAME]" , "_ID" : "EventCustomer…" at bounding box center [274, 144] width 143 height 194
click at [67, 20] on div "Development" at bounding box center [72, 20] width 26 height 6
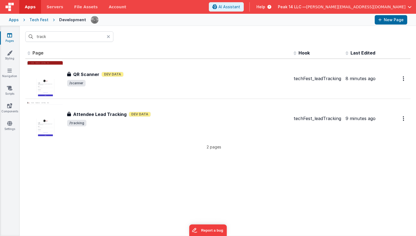
click at [108, 36] on icon at bounding box center [108, 36] width 3 height 4
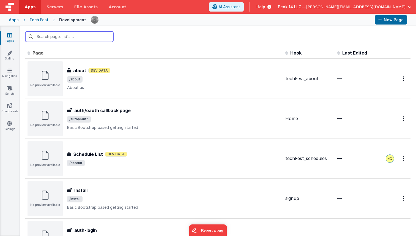
click at [99, 41] on input "text" at bounding box center [69, 36] width 88 height 10
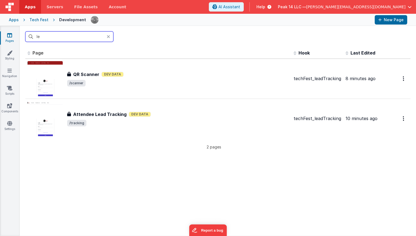
type input "l"
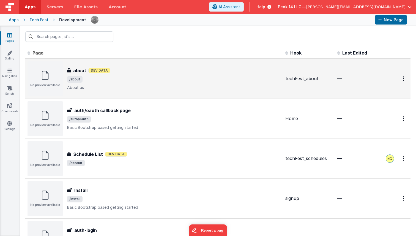
click at [135, 78] on span "/about" at bounding box center [174, 79] width 214 height 7
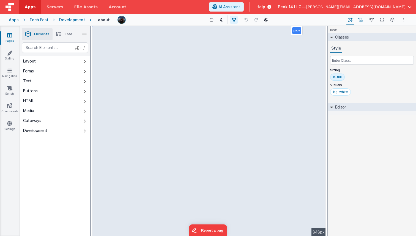
click at [360, 19] on icon at bounding box center [361, 20] width 5 height 6
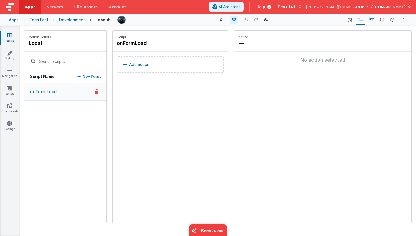
click at [372, 19] on icon at bounding box center [371, 20] width 5 height 6
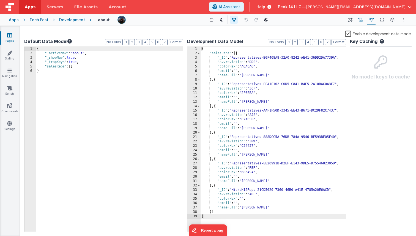
click at [363, 20] on icon at bounding box center [361, 20] width 5 height 6
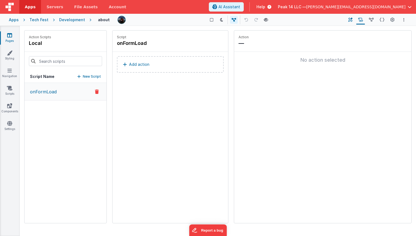
click at [348, 22] on button "Builder" at bounding box center [351, 19] width 8 height 9
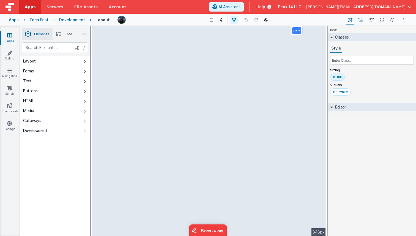
click at [361, 22] on icon at bounding box center [361, 20] width 5 height 6
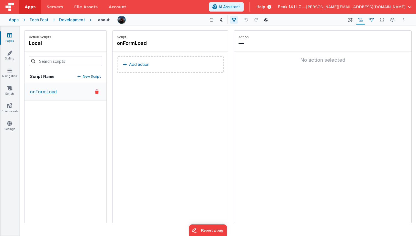
click at [373, 22] on icon at bounding box center [371, 20] width 5 height 6
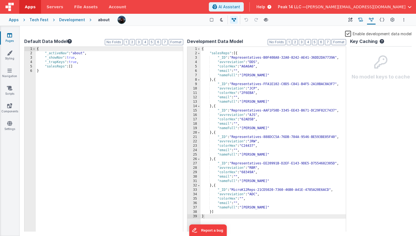
click at [362, 21] on icon at bounding box center [361, 20] width 5 height 6
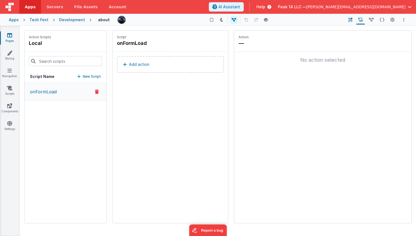
click at [352, 23] on button "Builder" at bounding box center [351, 19] width 8 height 9
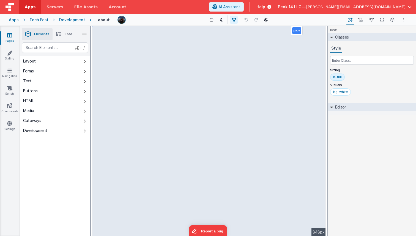
click at [72, 21] on div "Development" at bounding box center [72, 20] width 26 height 6
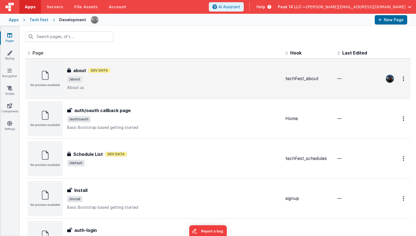
click at [110, 80] on span "/about" at bounding box center [174, 79] width 214 height 7
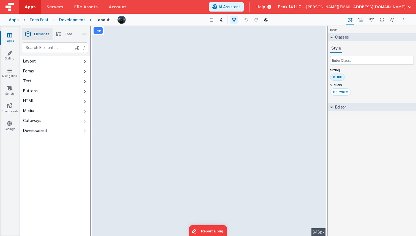
click at [65, 36] on li "Tree" at bounding box center [64, 34] width 23 height 12
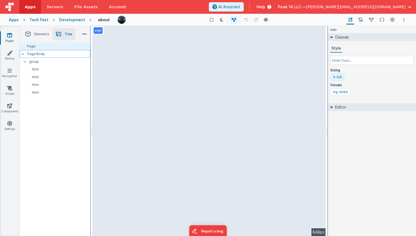
click at [61, 51] on div "Page Body" at bounding box center [55, 54] width 70 height 8
click at [61, 47] on div "Page" at bounding box center [55, 46] width 70 height 8
click at [341, 77] on div "h-full" at bounding box center [337, 77] width 9 height 4
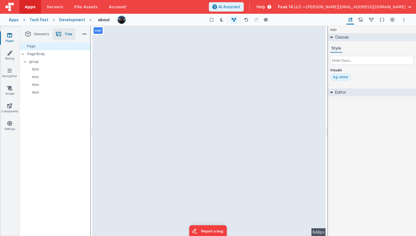
click at [270, 19] on div "Show Group Outlines Toggle Dark Mode Toggle Dev Data Preview Page cmd + b" at bounding box center [237, 19] width 215 height 9
click at [264, 19] on icon at bounding box center [266, 20] width 4 height 4
click at [10, 34] on icon at bounding box center [9, 35] width 5 height 6
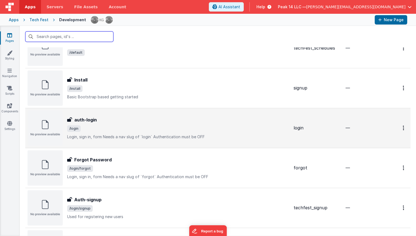
scroll to position [100, 0]
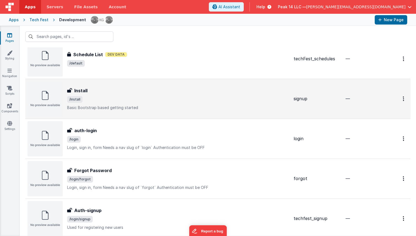
click at [105, 96] on div "Install Install /install Basic Bootstrap based getting started" at bounding box center [178, 98] width 222 height 23
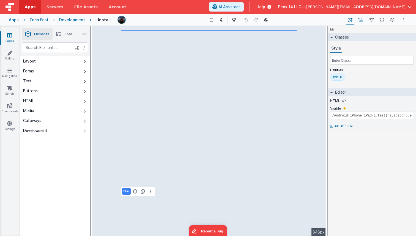
click at [360, 17] on icon at bounding box center [361, 20] width 5 height 6
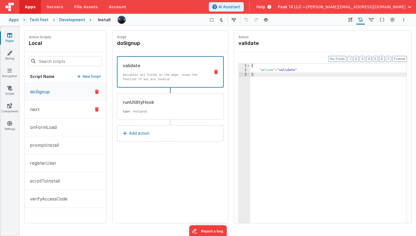
click at [69, 113] on button "next" at bounding box center [66, 110] width 82 height 18
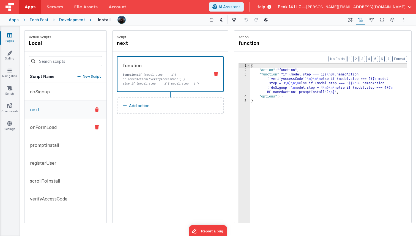
click at [69, 132] on button "onFormLoad" at bounding box center [66, 127] width 82 height 18
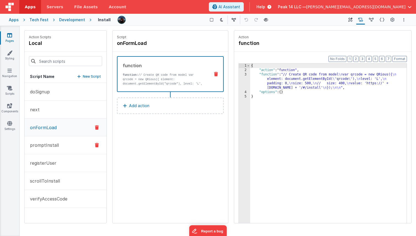
click at [67, 144] on button "promptInstall" at bounding box center [66, 145] width 82 height 18
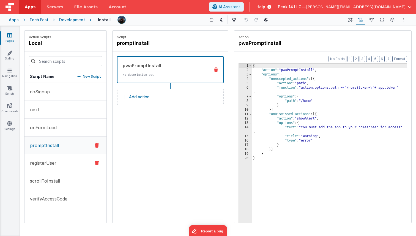
click at [66, 156] on button "registerUser" at bounding box center [66, 163] width 82 height 18
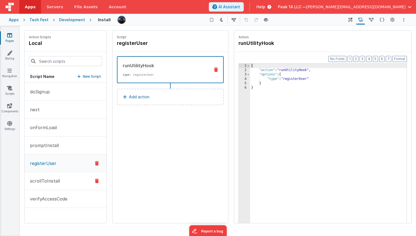
click at [64, 176] on button "scrollToInstall" at bounding box center [66, 181] width 82 height 18
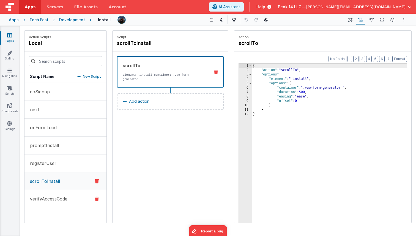
click at [61, 197] on p "verifyAccessCode" at bounding box center [47, 199] width 41 height 7
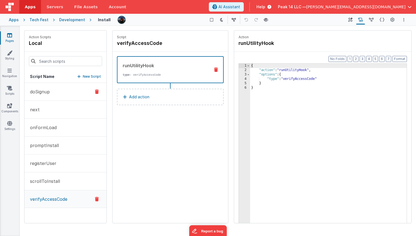
click at [63, 91] on button "doSignup" at bounding box center [66, 92] width 82 height 18
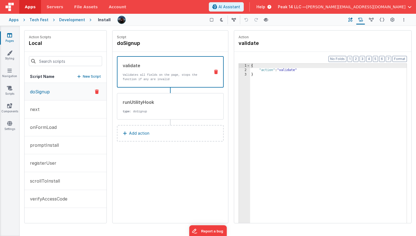
click at [353, 21] on button "Builder" at bounding box center [351, 19] width 8 height 9
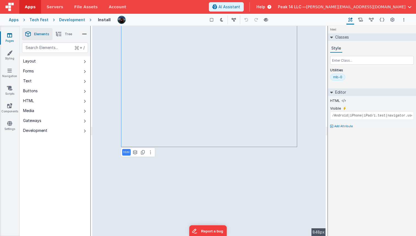
click at [12, 37] on link "Pages" at bounding box center [10, 37] width 20 height 11
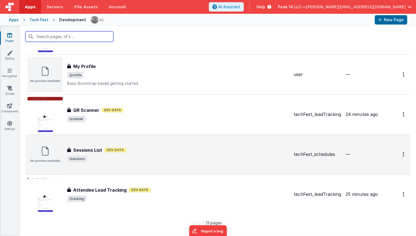
scroll to position [369, 0]
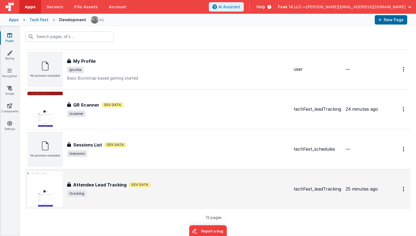
click at [111, 185] on h3 "Attendee Lead Tracking" at bounding box center [99, 184] width 53 height 7
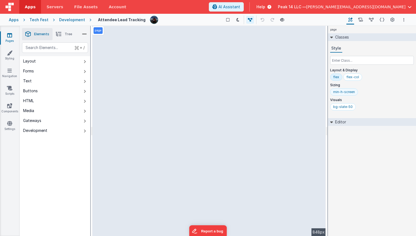
click at [340, 94] on div "min-h-screen" at bounding box center [344, 91] width 28 height 7
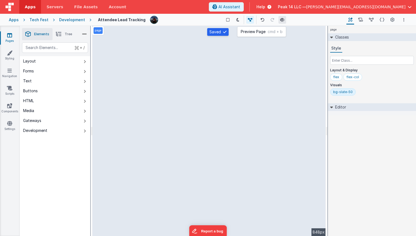
click at [280, 20] on icon at bounding box center [282, 20] width 4 height 4
click at [13, 40] on link "Pages" at bounding box center [10, 37] width 20 height 11
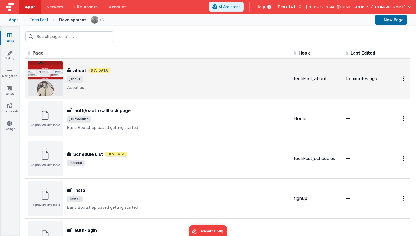
click at [136, 67] on div "about Dev Data" at bounding box center [178, 70] width 222 height 7
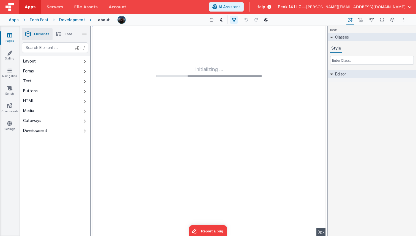
click at [62, 33] on li "Tree" at bounding box center [64, 34] width 23 height 12
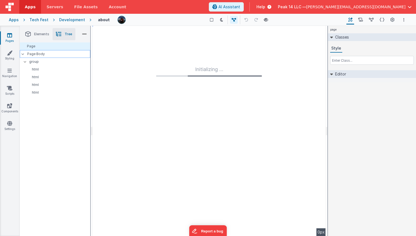
click at [42, 53] on p "Page Body" at bounding box center [58, 54] width 63 height 4
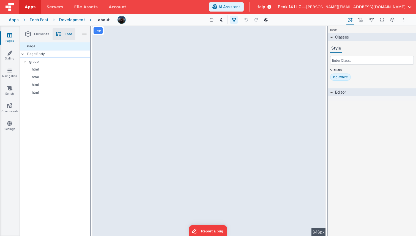
click at [45, 54] on p "Page Body" at bounding box center [58, 54] width 63 height 4
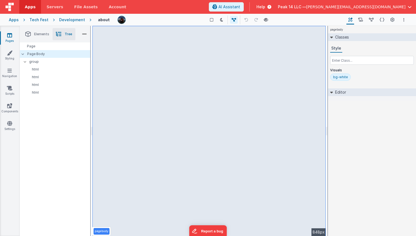
click at [48, 40] on ul "Elements Tree" at bounding box center [55, 34] width 70 height 17
click at [47, 45] on div "Page" at bounding box center [55, 46] width 70 height 8
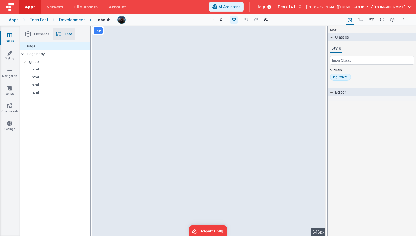
click at [46, 53] on p "Page Body" at bounding box center [58, 54] width 63 height 4
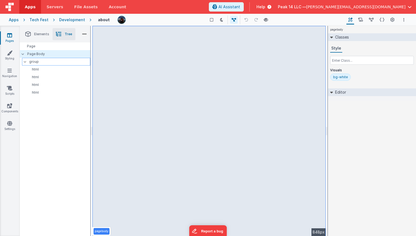
click at [46, 63] on p "group" at bounding box center [59, 62] width 61 height 6
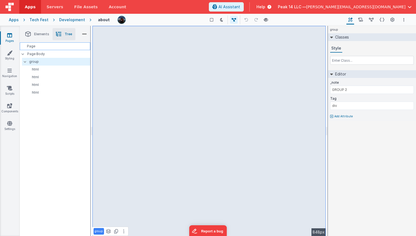
click at [44, 49] on div "Page" at bounding box center [55, 46] width 70 height 8
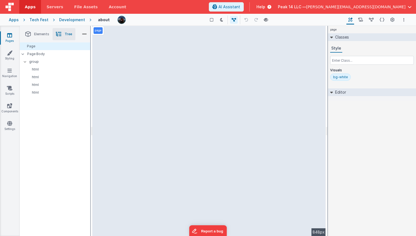
click at [14, 35] on link "Pages" at bounding box center [10, 37] width 20 height 11
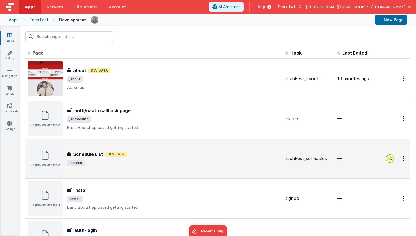
click at [125, 159] on div "Schedule List Schedule List Dev Data /default" at bounding box center [174, 158] width 214 height 15
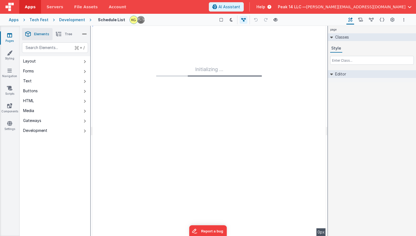
click at [63, 35] on li "Tree" at bounding box center [64, 34] width 23 height 12
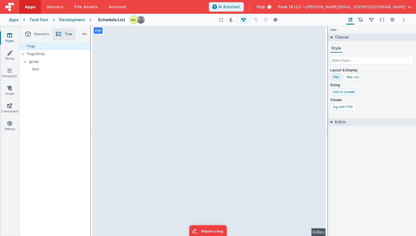
click at [344, 91] on div "min-h-screen" at bounding box center [344, 92] width 22 height 4
click at [33, 45] on div "Page" at bounding box center [55, 46] width 70 height 8
click at [351, 91] on div "min-h-screen" at bounding box center [344, 92] width 22 height 4
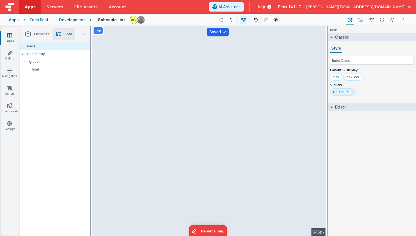
click at [8, 35] on icon at bounding box center [9, 35] width 5 height 6
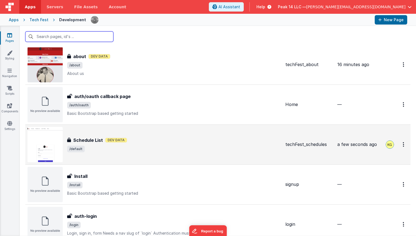
scroll to position [19, 0]
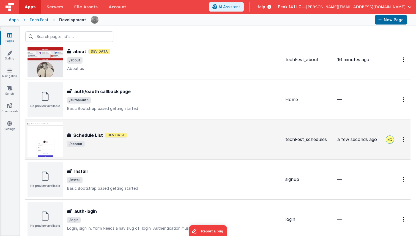
click at [125, 138] on div "Schedule List Dev Data" at bounding box center [174, 135] width 214 height 7
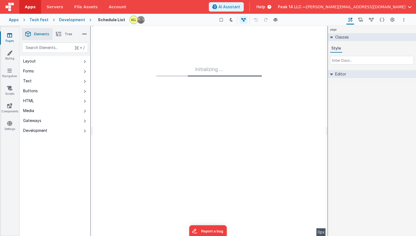
click at [63, 32] on li "Tree" at bounding box center [64, 34] width 23 height 12
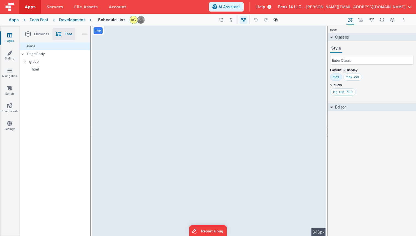
click at [10, 35] on icon at bounding box center [9, 35] width 5 height 6
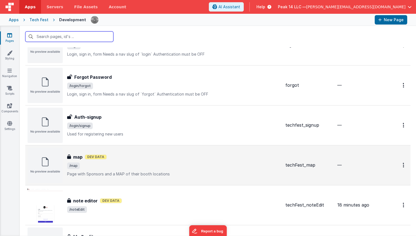
scroll to position [194, 0]
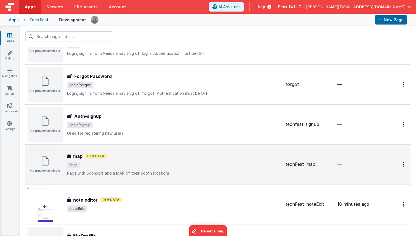
click at [124, 153] on div "map Dev Data" at bounding box center [174, 156] width 214 height 7
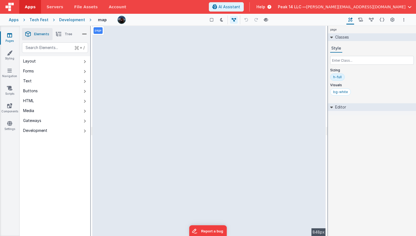
click at [64, 37] on li "Tree" at bounding box center [64, 34] width 23 height 12
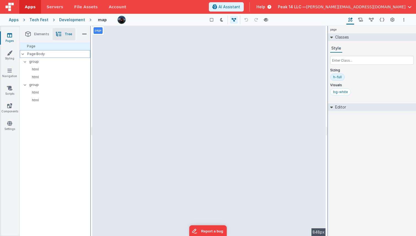
click at [70, 55] on p "Page Body" at bounding box center [58, 54] width 63 height 4
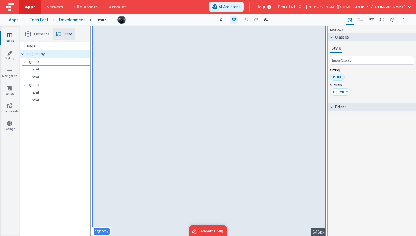
click at [64, 64] on p "group" at bounding box center [59, 62] width 61 height 6
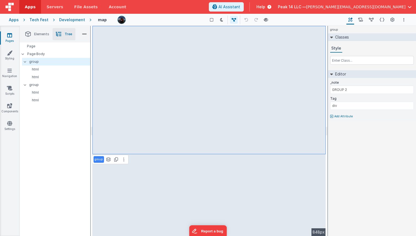
click at [67, 15] on div "Apps Tech Fest Development map Show Group Outlines Toggle Dark Mode Toggle Dev …" at bounding box center [208, 20] width 416 height 12
click at [12, 35] on link "Pages" at bounding box center [10, 37] width 20 height 11
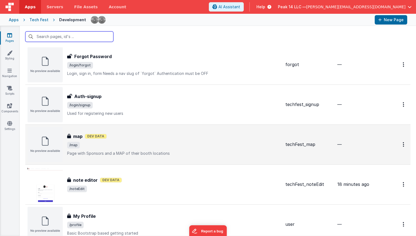
scroll to position [226, 0]
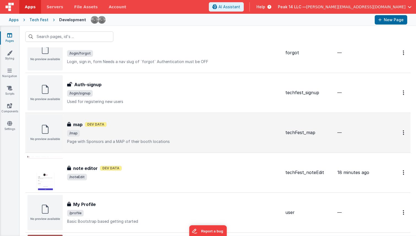
click at [110, 133] on span "/map" at bounding box center [174, 133] width 214 height 7
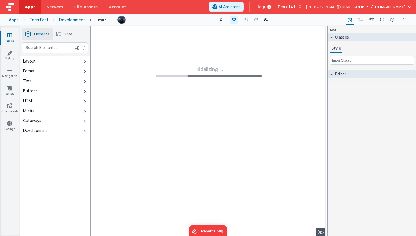
click at [65, 39] on li "Tree" at bounding box center [64, 34] width 23 height 12
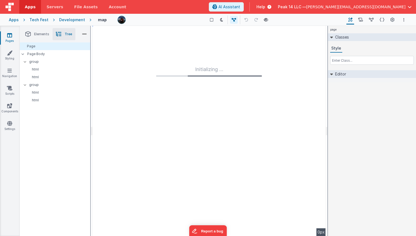
click at [65, 33] on span "Tree" at bounding box center [68, 34] width 7 height 4
click at [57, 48] on div "Page" at bounding box center [55, 46] width 70 height 8
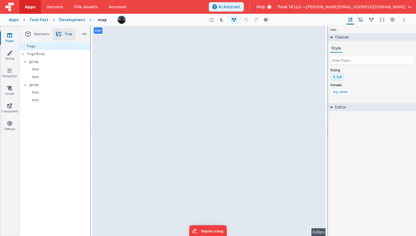
click at [339, 75] on div "h-full" at bounding box center [337, 77] width 9 height 4
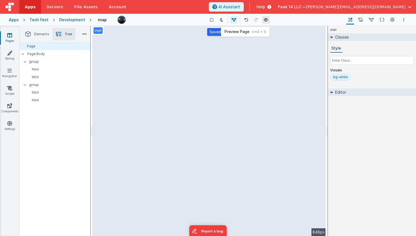
click at [264, 21] on icon at bounding box center [266, 20] width 4 height 4
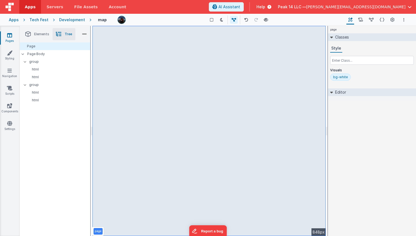
click at [9, 39] on link "Pages" at bounding box center [10, 37] width 20 height 11
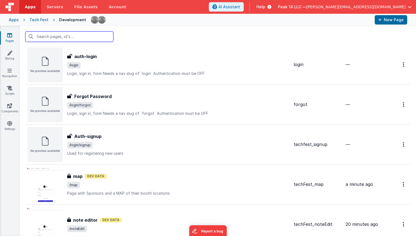
scroll to position [204, 0]
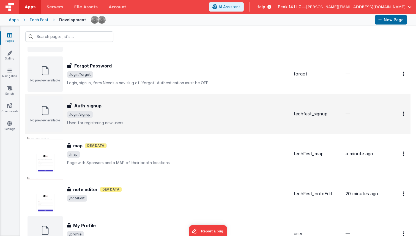
click at [118, 115] on span "/login/signup" at bounding box center [178, 114] width 222 height 7
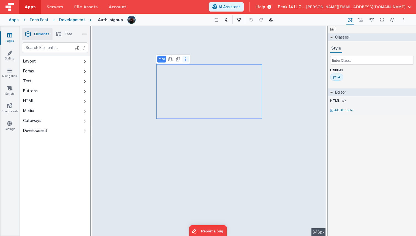
click at [185, 61] on icon at bounding box center [185, 59] width 1 height 4
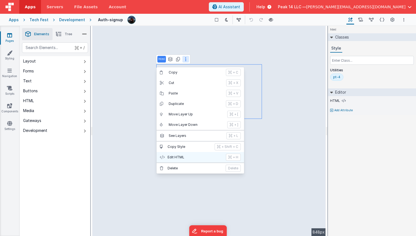
click at [188, 157] on p "Edit HTML" at bounding box center [195, 157] width 55 height 4
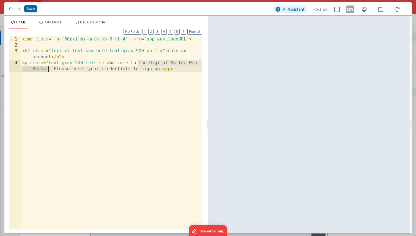
drag, startPoint x: 139, startPoint y: 63, endPoint x: 48, endPoint y: 68, distance: 91.0
click at [48, 68] on div "< img class = " h-[60px] mx-auto mb-6 mt-4" :src = "app.env.logoURL" > < h2 cla…" at bounding box center [111, 141] width 181 height 211
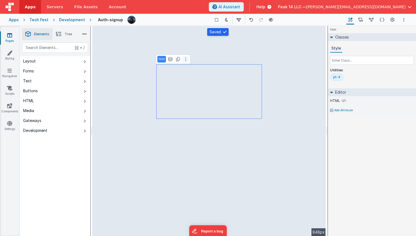
click at [188, 58] on button at bounding box center [186, 59] width 7 height 7
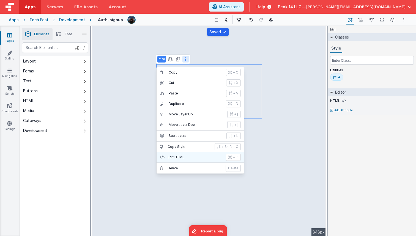
click at [185, 152] on button "Edit HTML + H" at bounding box center [201, 157] width 88 height 10
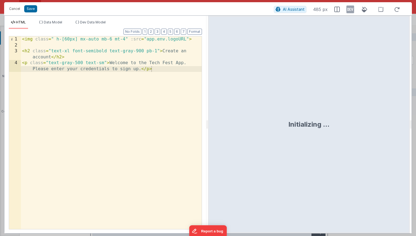
click at [162, 65] on div "< img class = " h-[60px] mx-auto mb-6 mt-4" :src = "app.env.logoURL" > < h2 cla…" at bounding box center [111, 141] width 181 height 211
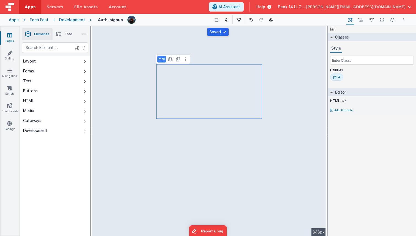
select select "password"
select select "string"
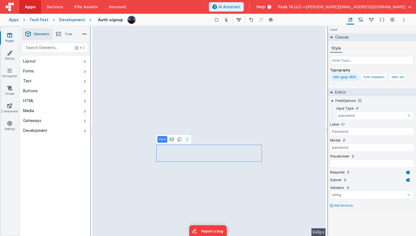
click at [187, 138] on icon at bounding box center [187, 139] width 1 height 4
